Goal: Contribute content: Add original content to the website for others to see

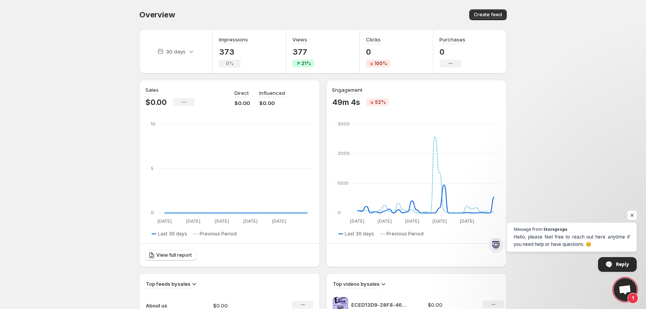
click at [111, 174] on body "Home Feeds Videos Subscription Settings Overview. This page is ready Overview C…" at bounding box center [323, 154] width 646 height 309
click at [634, 214] on span "Open chat" at bounding box center [633, 216] width 10 height 10
drag, startPoint x: 96, startPoint y: 98, endPoint x: 98, endPoint y: 77, distance: 21.4
click at [96, 98] on body "Home Feeds Videos Subscription Settings Overview. This page is ready Overview C…" at bounding box center [323, 154] width 646 height 309
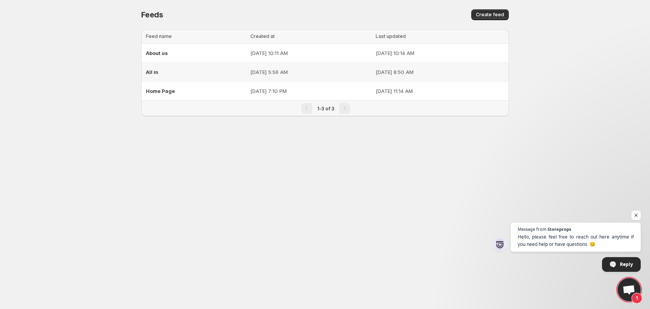
click at [198, 70] on div "All in" at bounding box center [196, 72] width 100 height 14
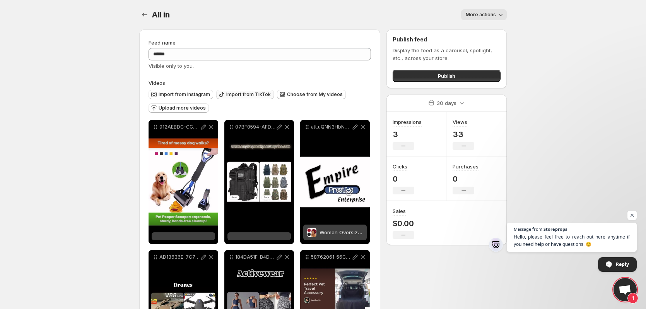
click at [250, 93] on span "Import from TikTok" at bounding box center [248, 94] width 45 height 6
click at [240, 93] on span "Import from TikTok" at bounding box center [248, 94] width 45 height 6
click at [253, 95] on span "Import from TikTok" at bounding box center [248, 94] width 45 height 6
click at [194, 93] on span "Import from Instagram" at bounding box center [184, 94] width 51 height 6
click at [306, 93] on span "Choose from My videos" at bounding box center [315, 94] width 56 height 6
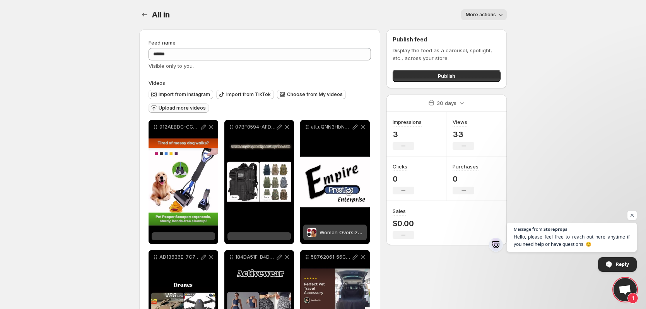
click at [176, 105] on button "Upload more videos" at bounding box center [179, 107] width 60 height 9
